Goal: Navigation & Orientation: Understand site structure

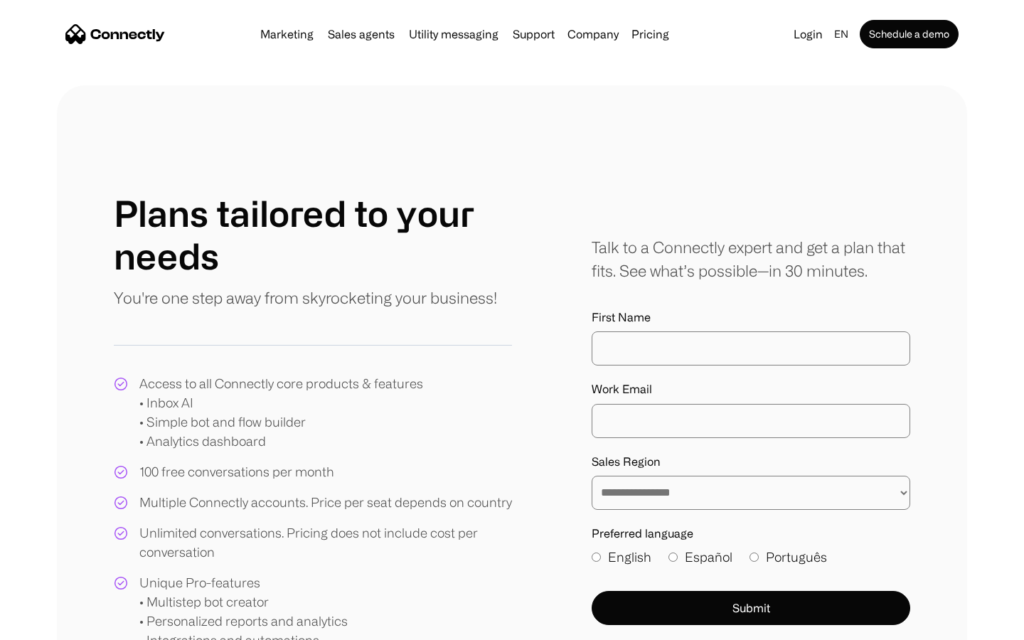
scroll to position [660, 0]
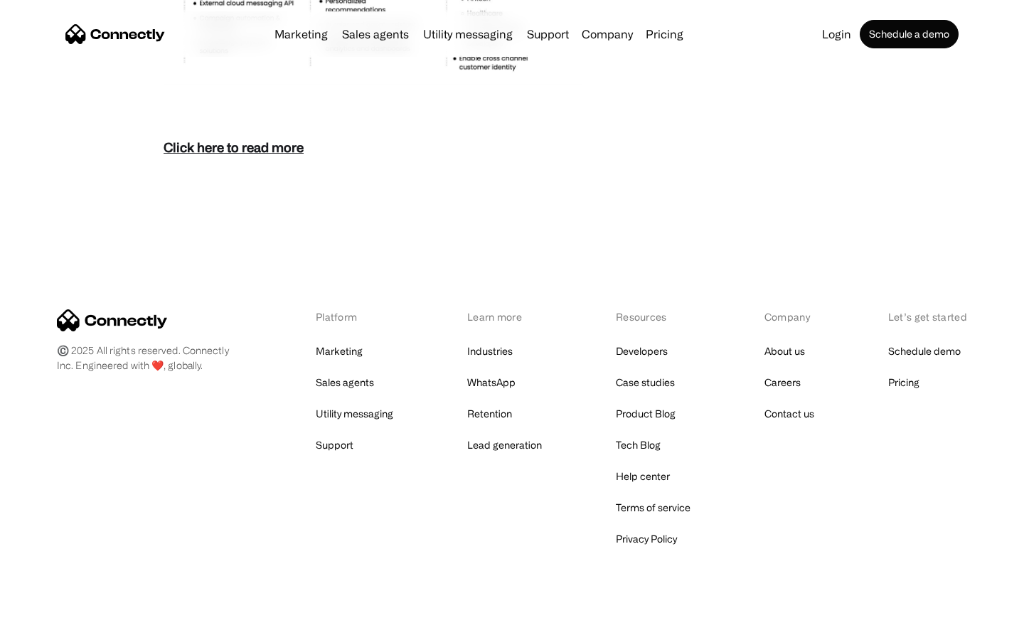
scroll to position [6164, 0]
